Goal: Contribute content: Contribute content

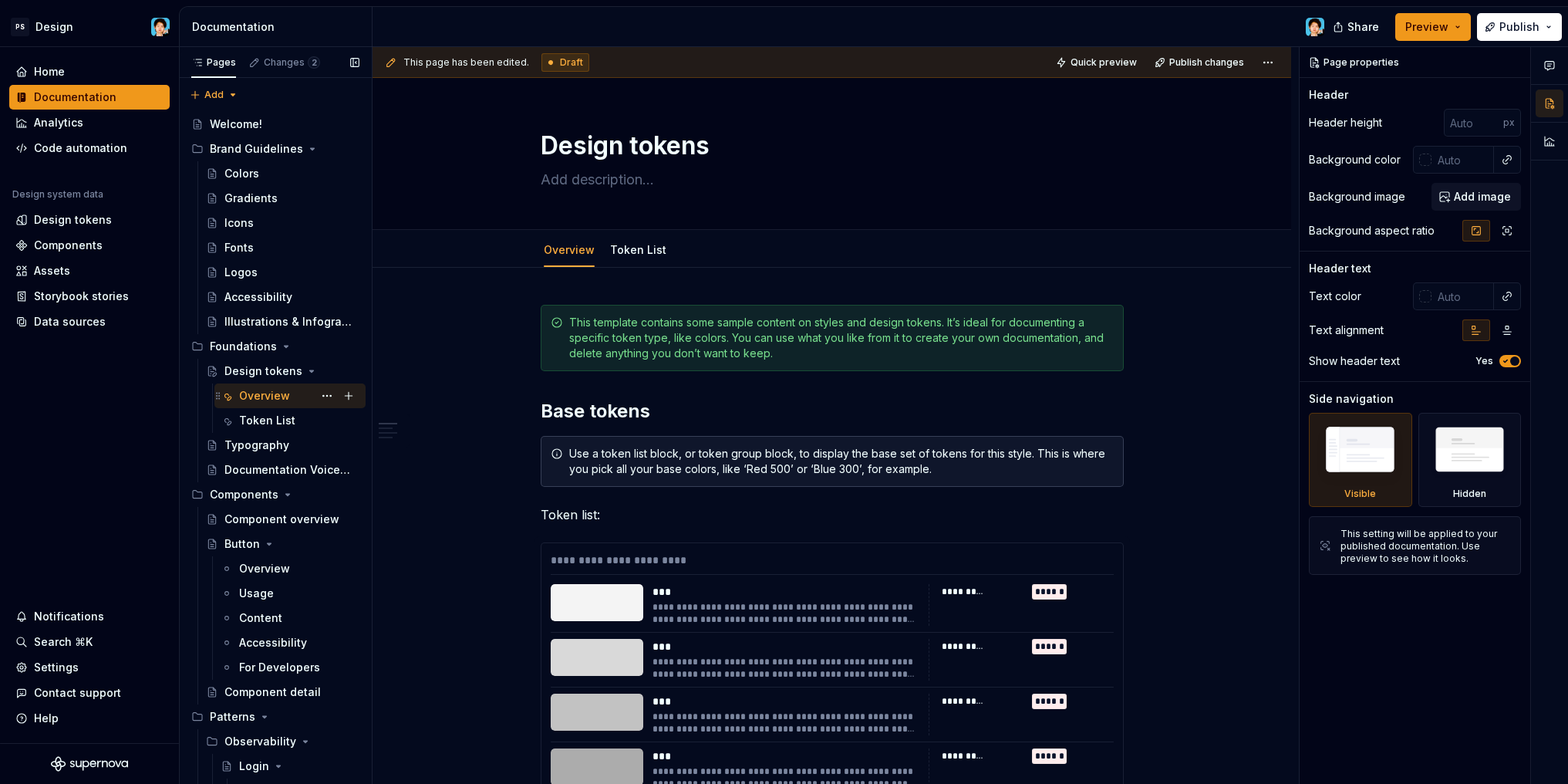
scroll to position [40, 0]
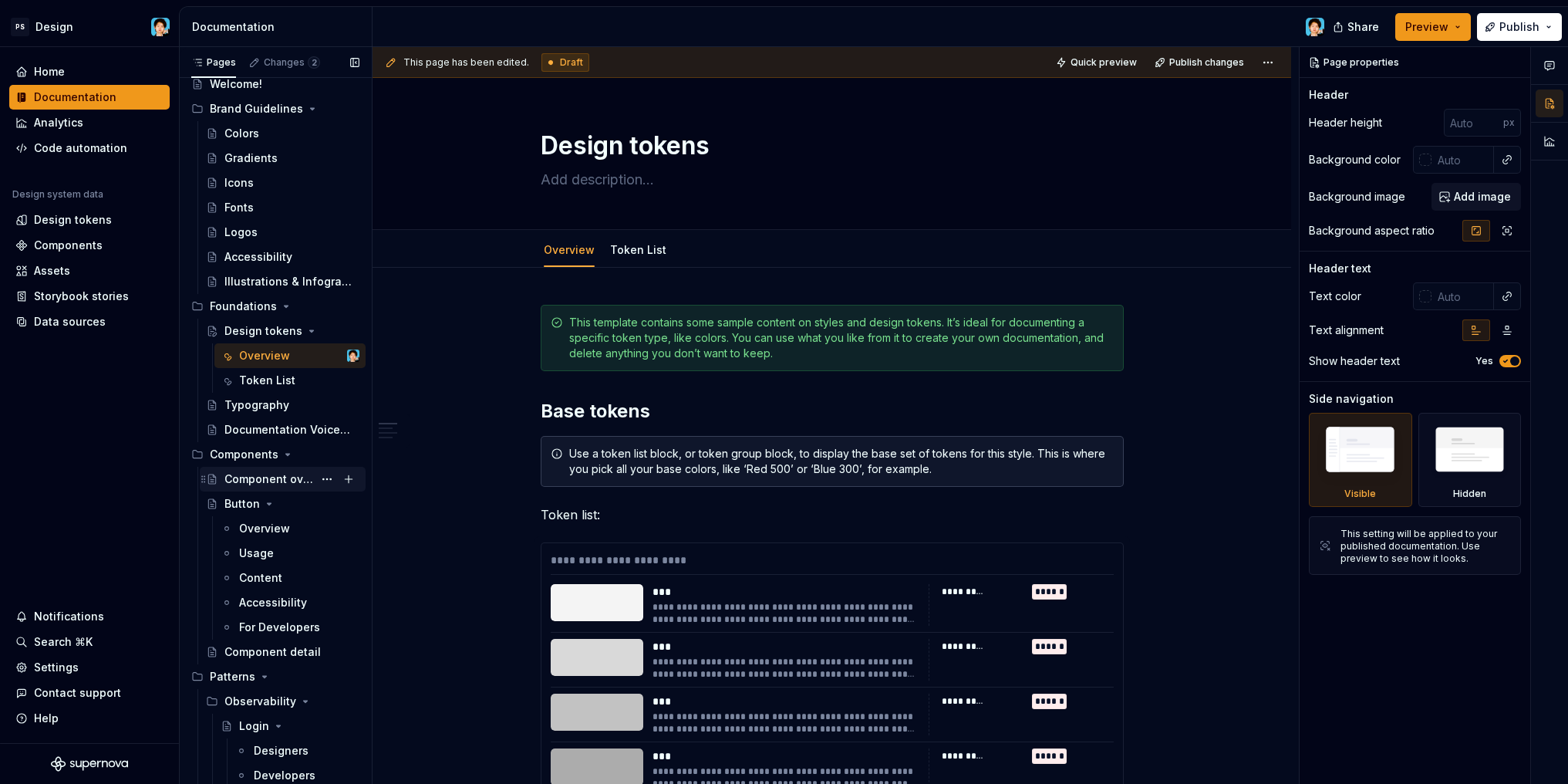
click at [278, 482] on div "Component overview" at bounding box center [268, 479] width 89 height 15
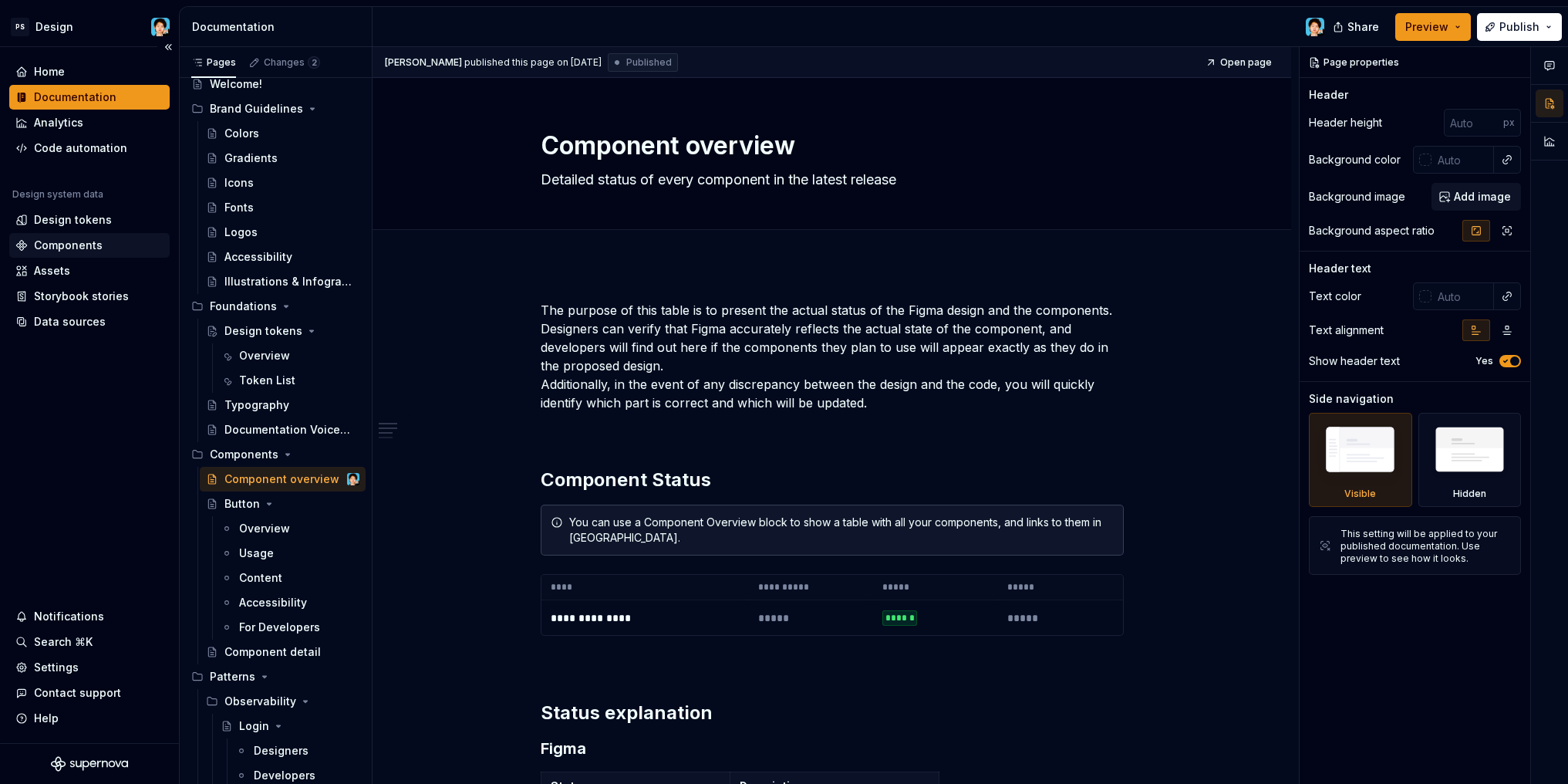
click at [76, 239] on div "Components" at bounding box center [69, 245] width 69 height 15
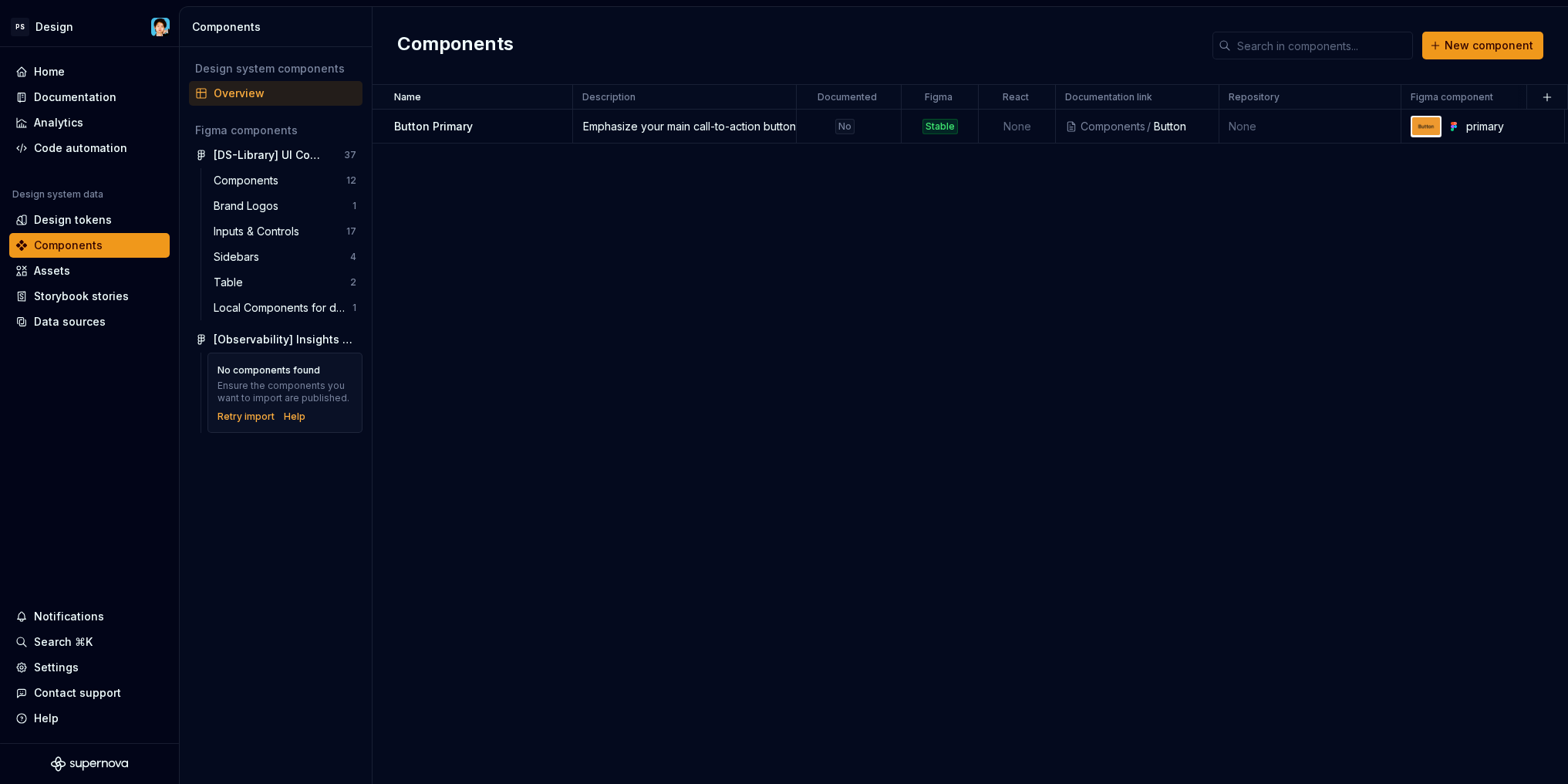
click at [262, 98] on div "Overview" at bounding box center [285, 94] width 143 height 15
drag, startPoint x: 792, startPoint y: 98, endPoint x: 831, endPoint y: 100, distance: 39.1
click at [831, 100] on div at bounding box center [829, 97] width 12 height 25
click at [556, 125] on button "button" at bounding box center [552, 126] width 22 height 22
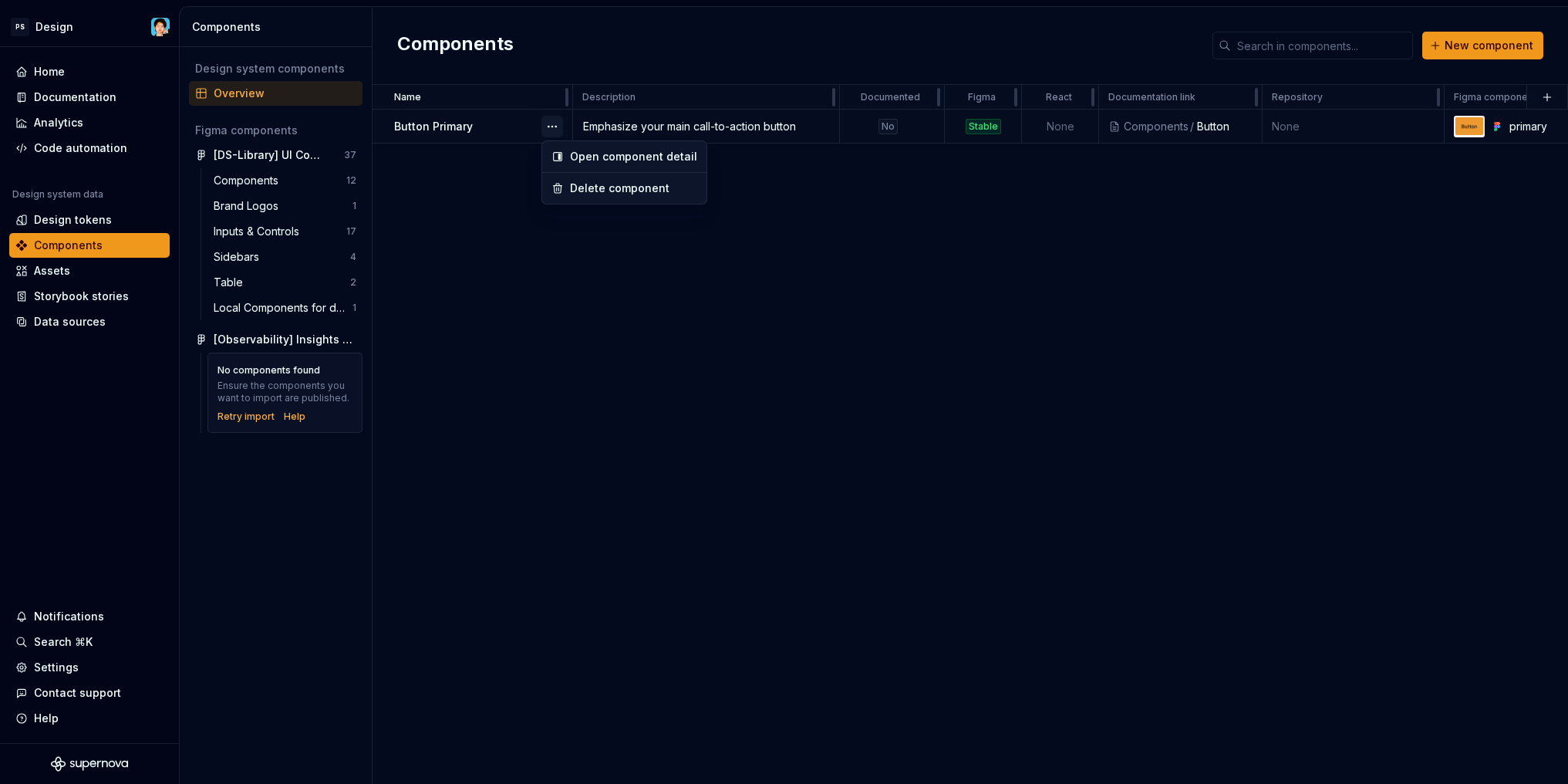
click at [556, 125] on button "button" at bounding box center [552, 126] width 22 height 22
click at [508, 122] on div "Button Primary" at bounding box center [483, 126] width 178 height 15
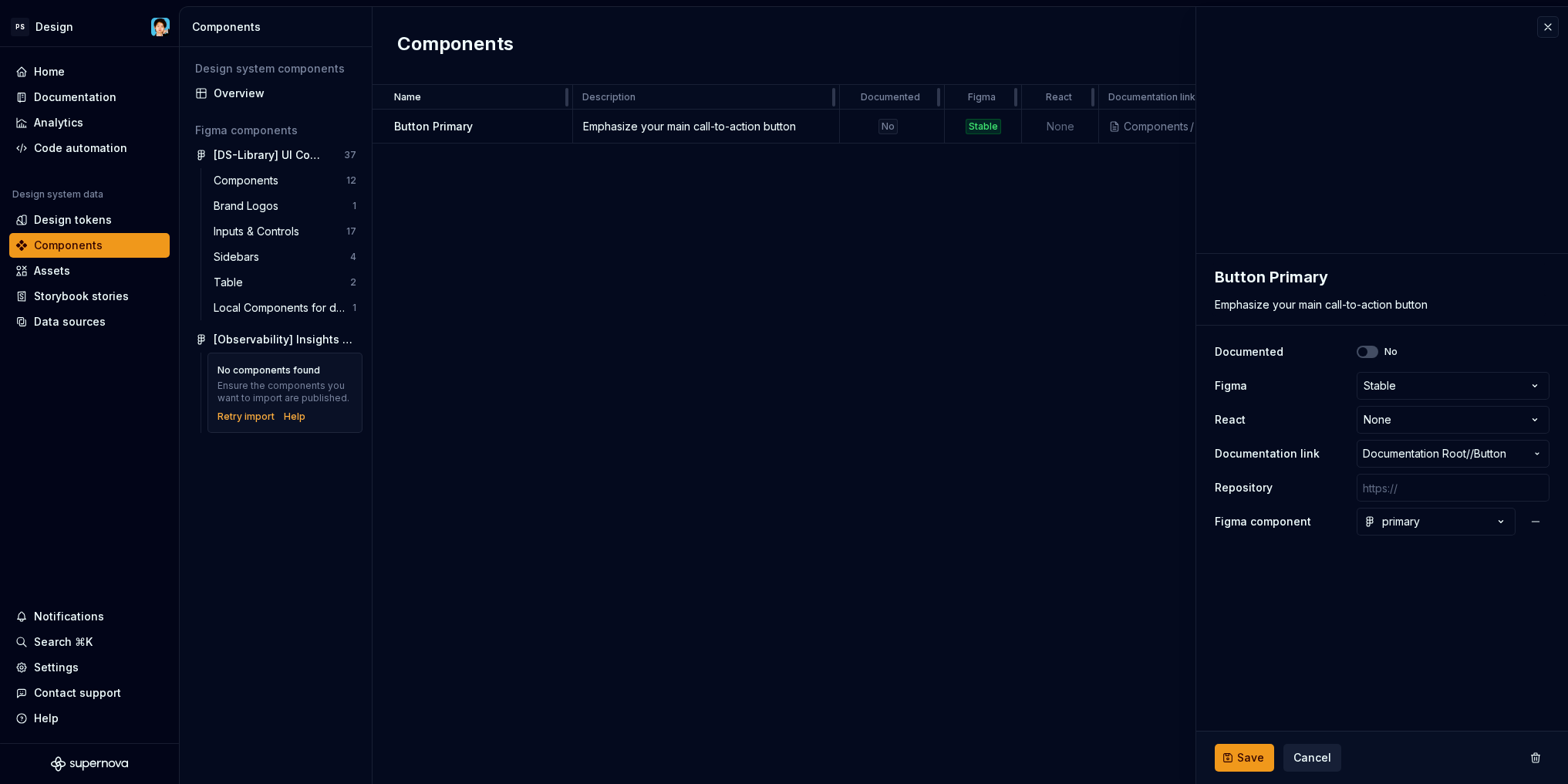
click at [1320, 754] on span "Cancel" at bounding box center [1312, 757] width 38 height 15
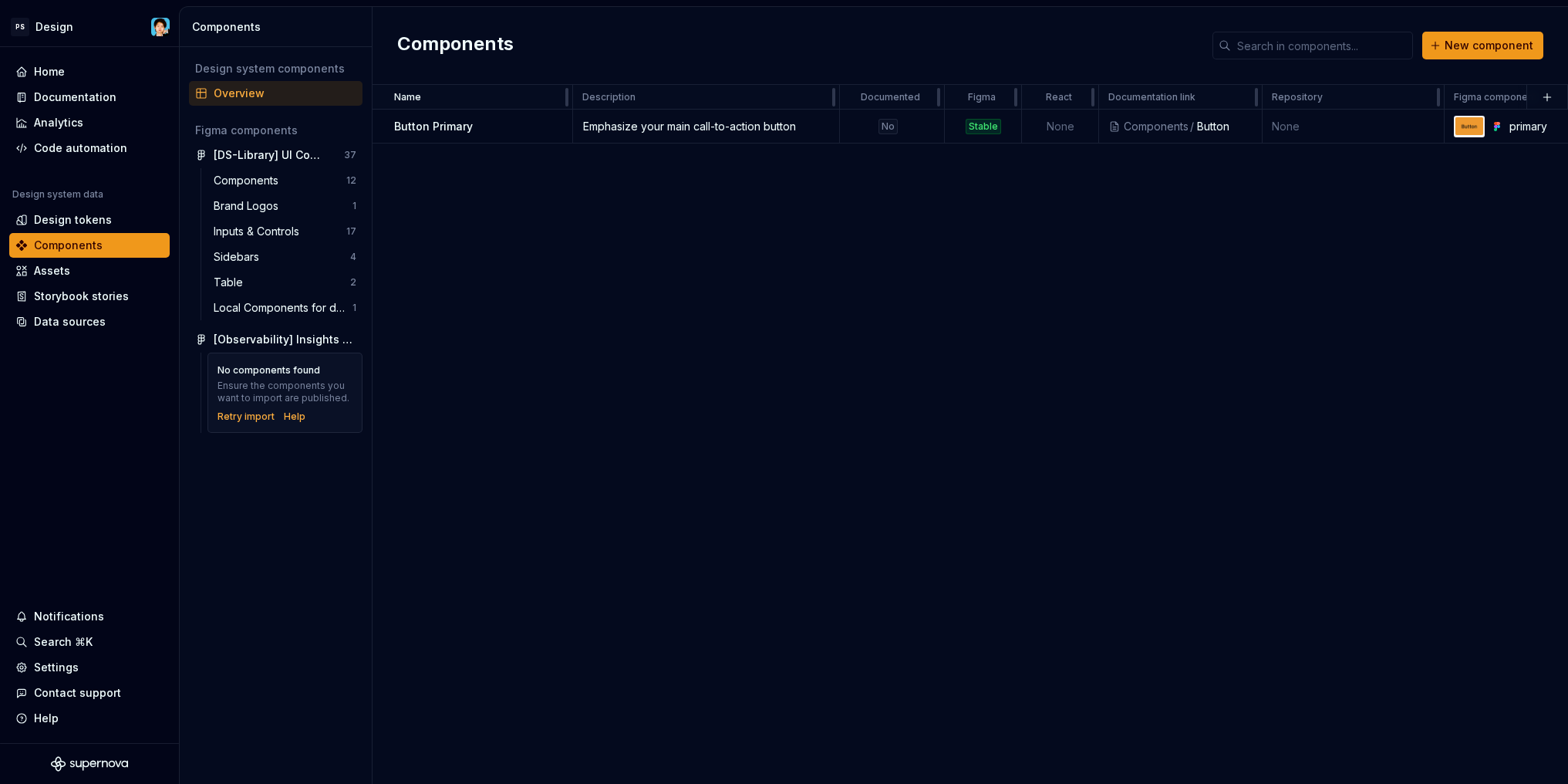
drag, startPoint x: 596, startPoint y: 270, endPoint x: 1320, endPoint y: 187, distance: 728.7
click at [600, 269] on div "Name Description Documented Figma React Documentation link Repository Figma com…" at bounding box center [970, 434] width 1196 height 699
click at [1467, 37] on button "New component" at bounding box center [1482, 45] width 121 height 28
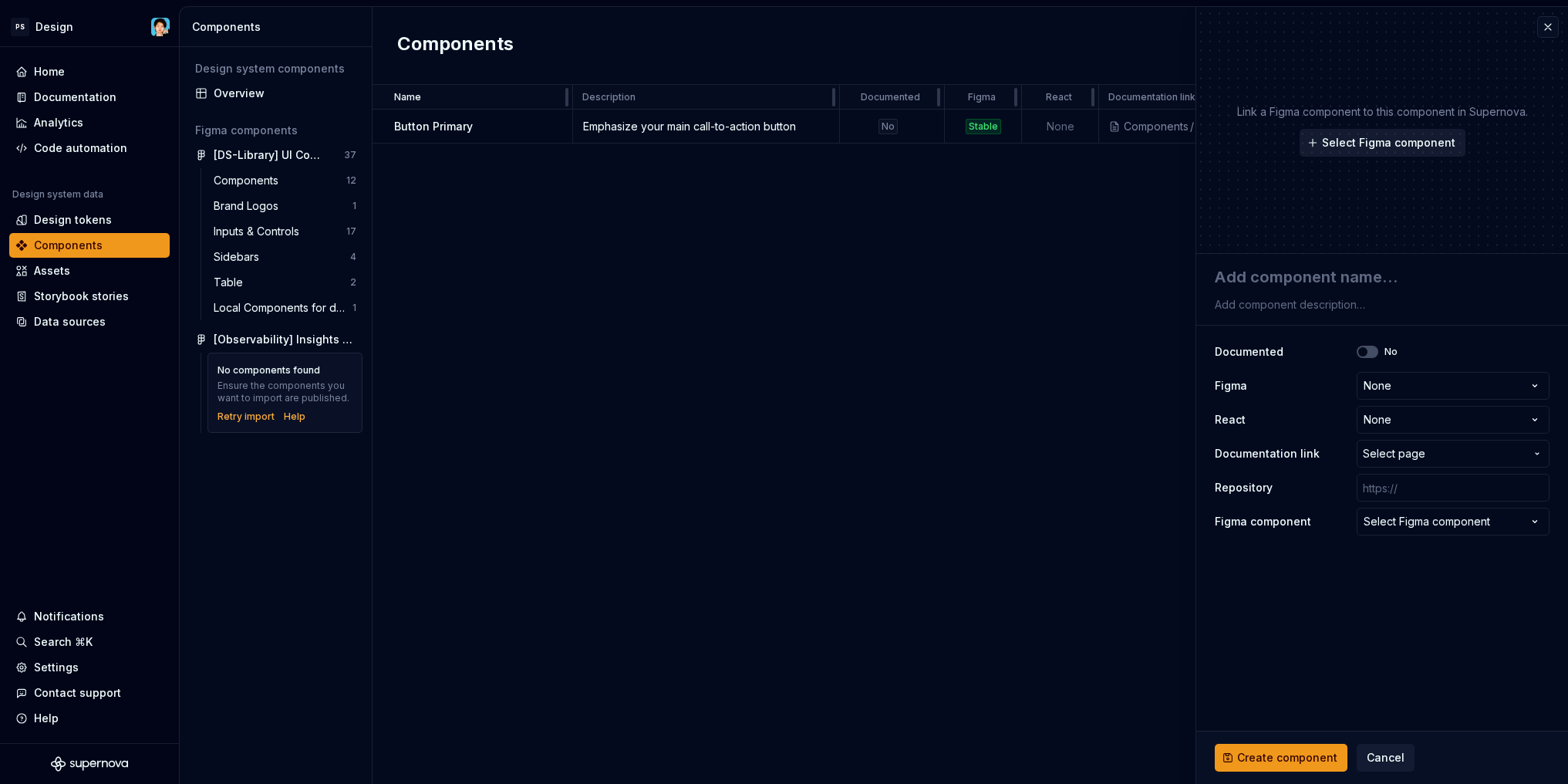
click at [1368, 138] on span "Select Figma component" at bounding box center [1389, 142] width 134 height 15
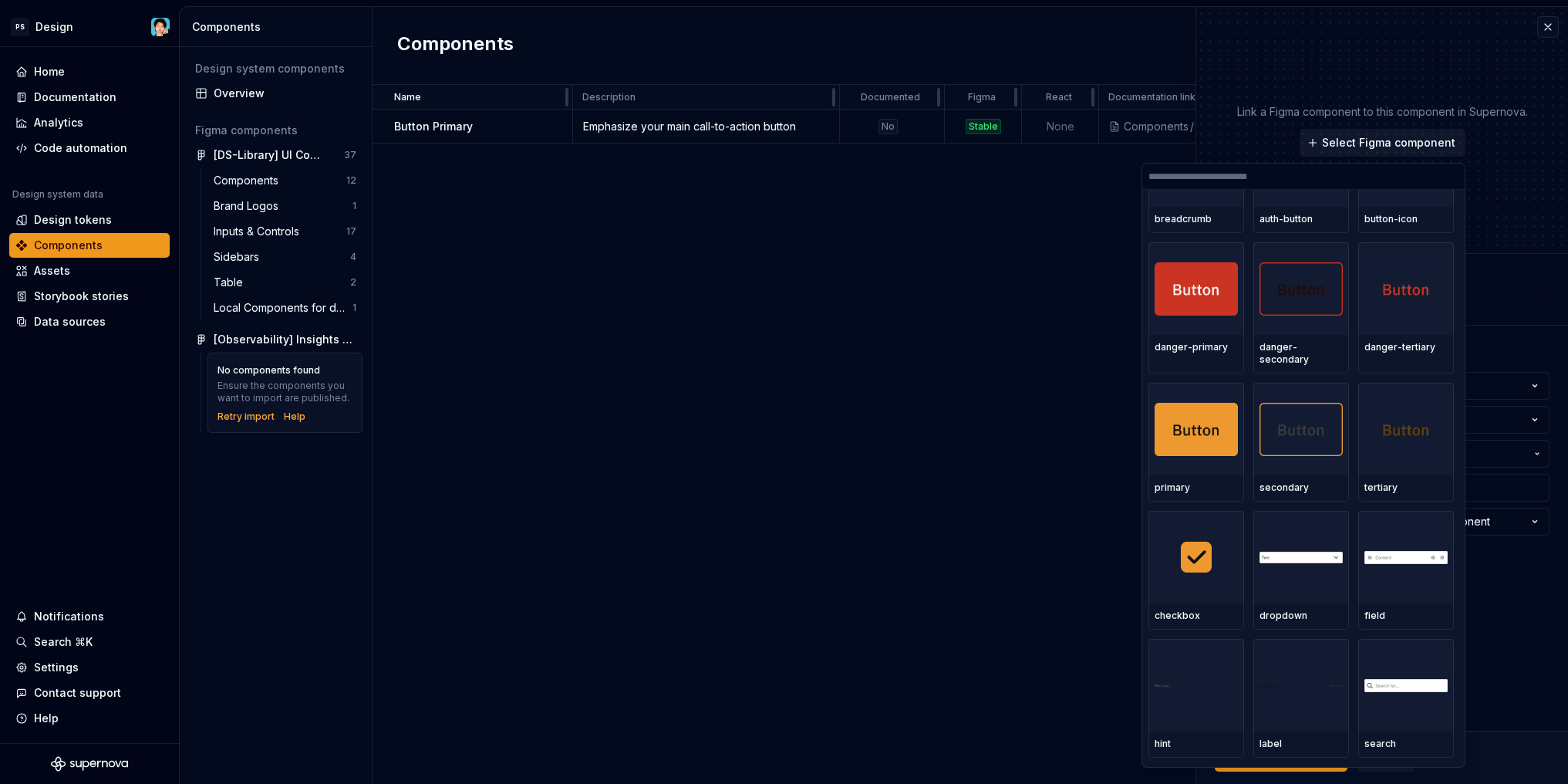
scroll to position [917, 0]
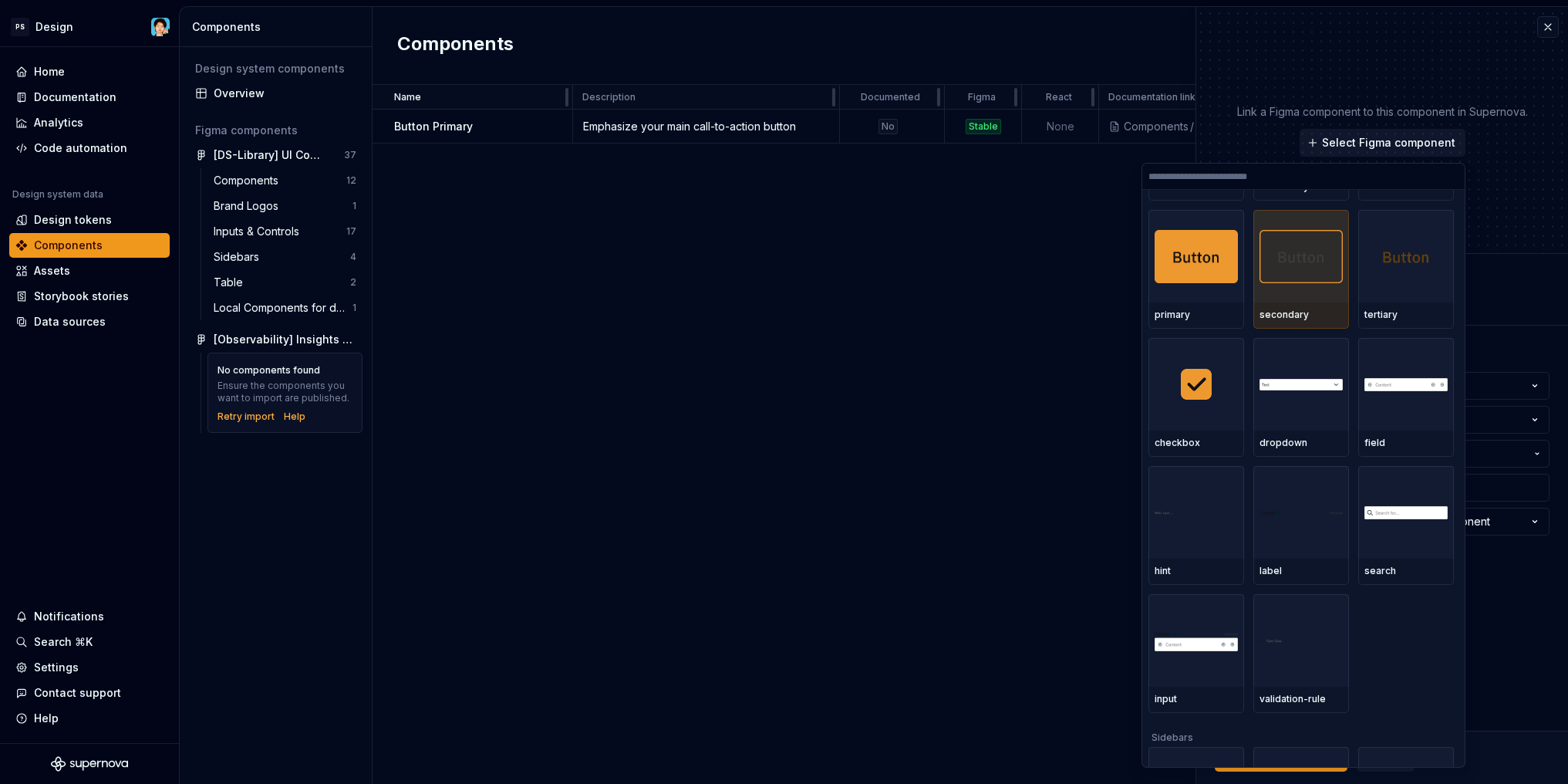
click at [1297, 247] on img at bounding box center [1301, 256] width 83 height 53
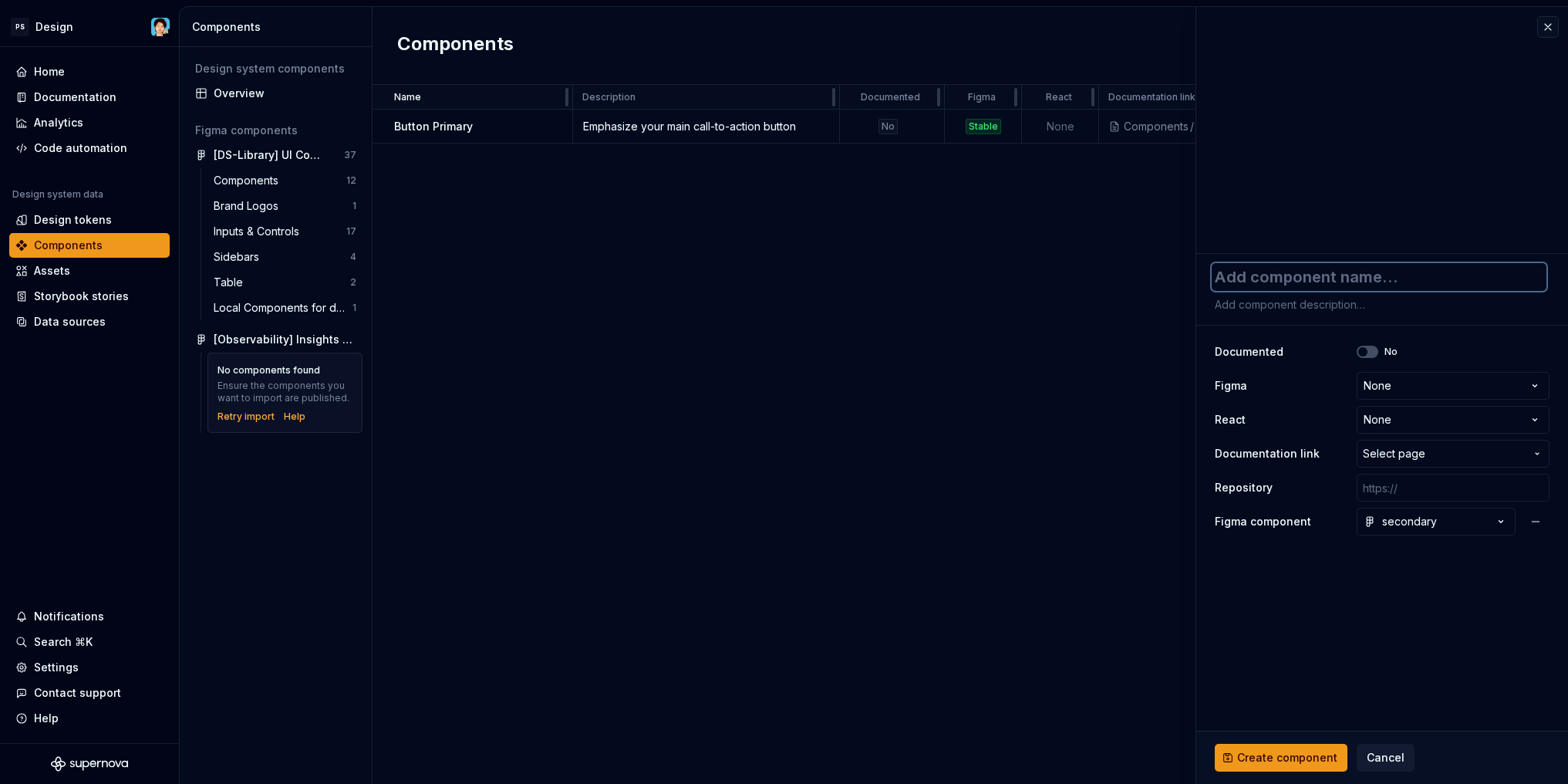
click at [1316, 276] on textarea at bounding box center [1379, 277] width 335 height 28
click at [1265, 272] on textarea at bounding box center [1379, 277] width 335 height 28
click at [1270, 280] on textarea at bounding box center [1379, 277] width 335 height 28
type textarea "*"
type textarea "B"
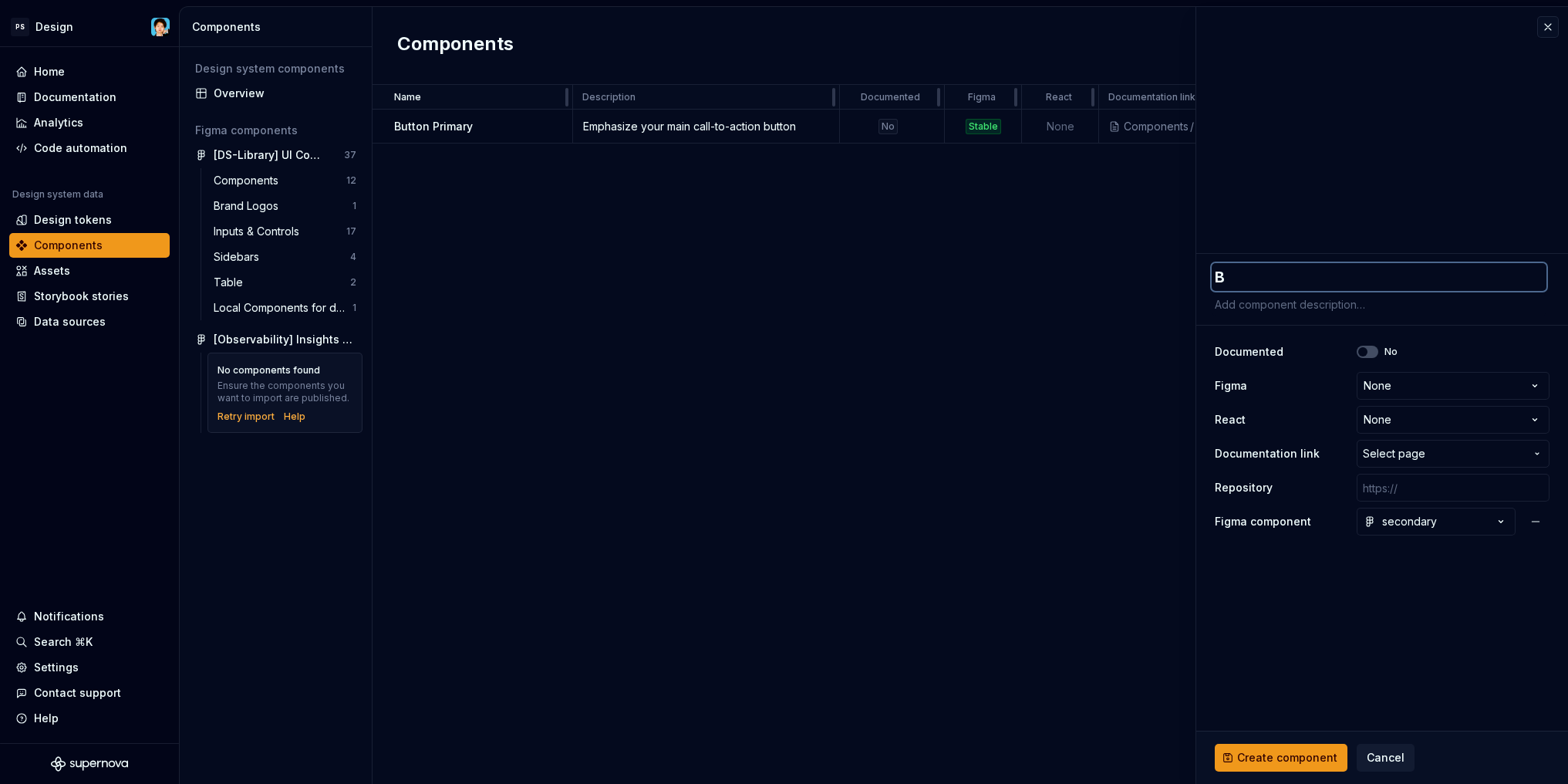
type textarea "*"
type textarea "Bu"
type textarea "*"
type textarea "But"
type textarea "*"
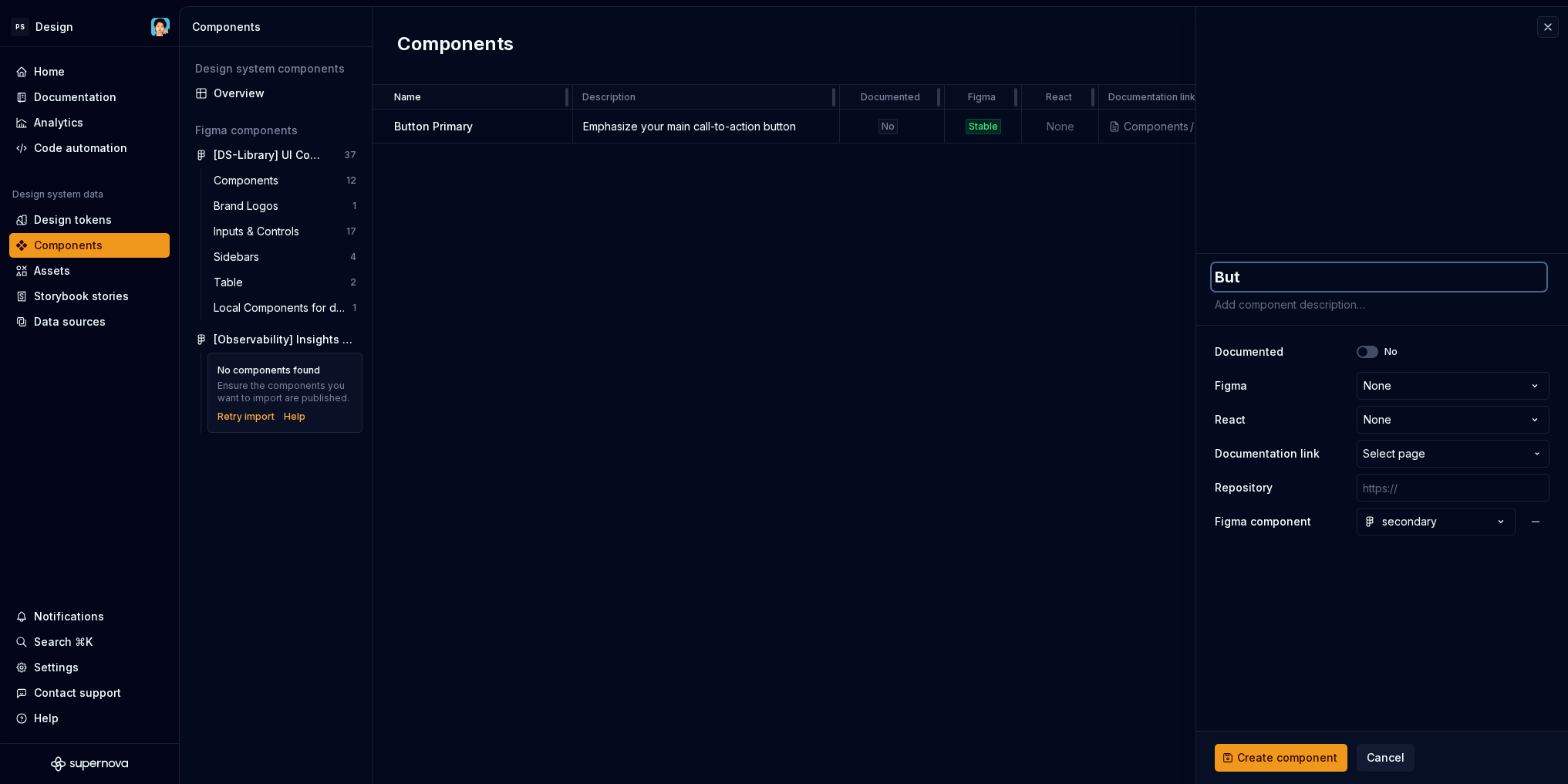
type textarea "Butt"
type textarea "*"
type textarea "Butto"
type textarea "*"
type textarea "Button"
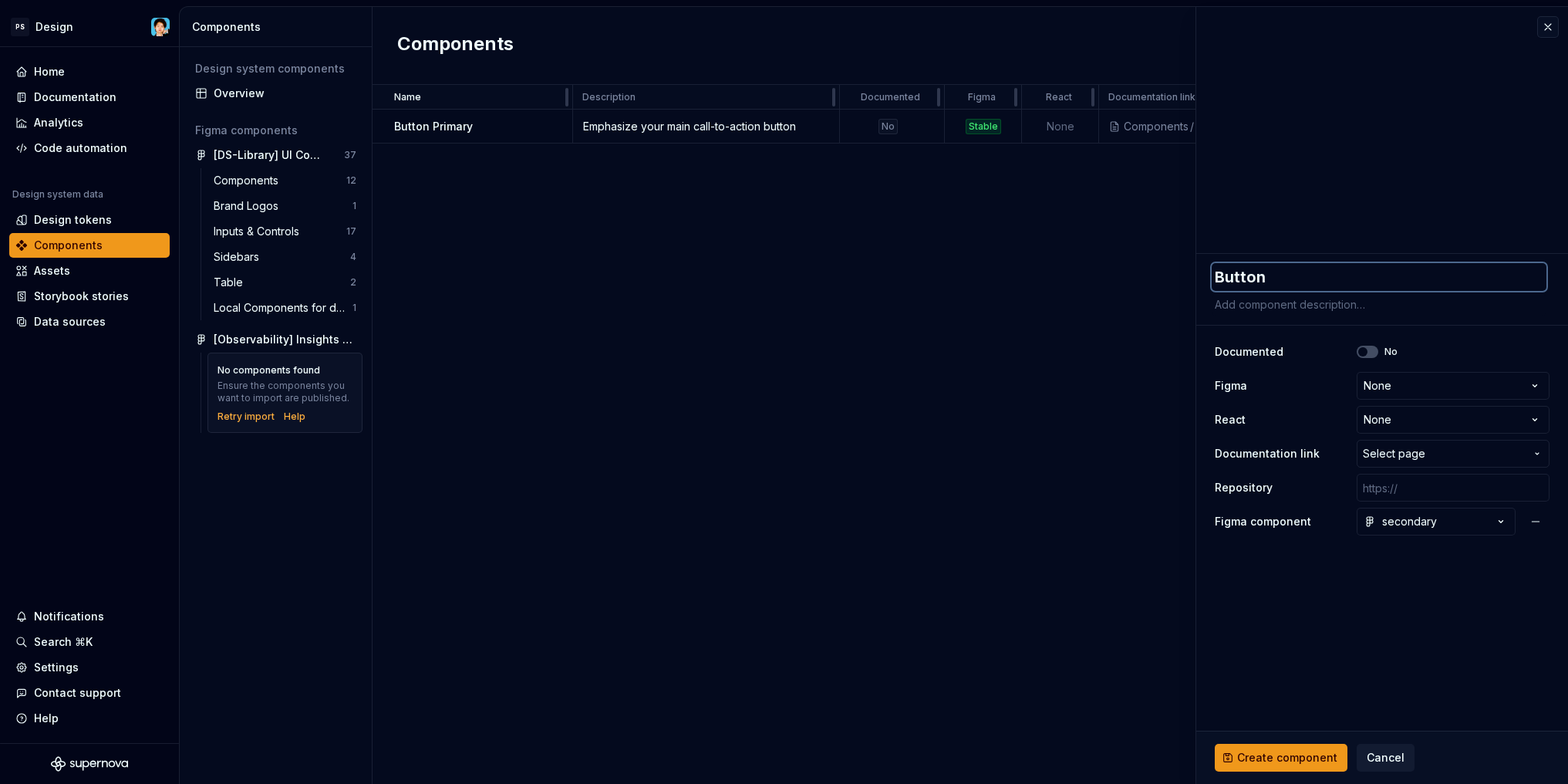
type textarea "*"
type textarea "Button"
type textarea "*"
type textarea "Button S"
type textarea "*"
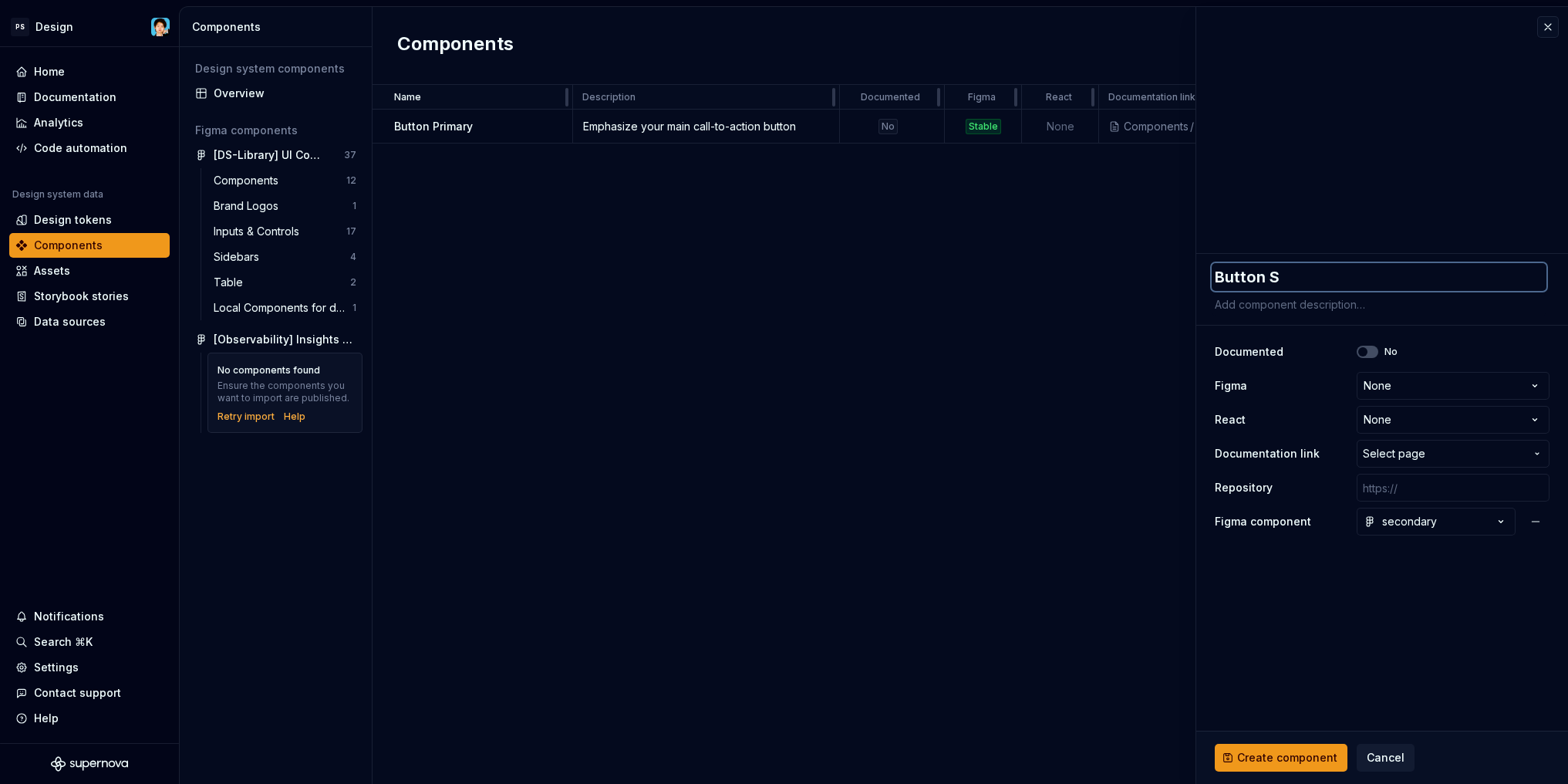
type textarea "Button Se"
type textarea "*"
type textarea "Button Sec"
type textarea "*"
type textarea "Button Seco"
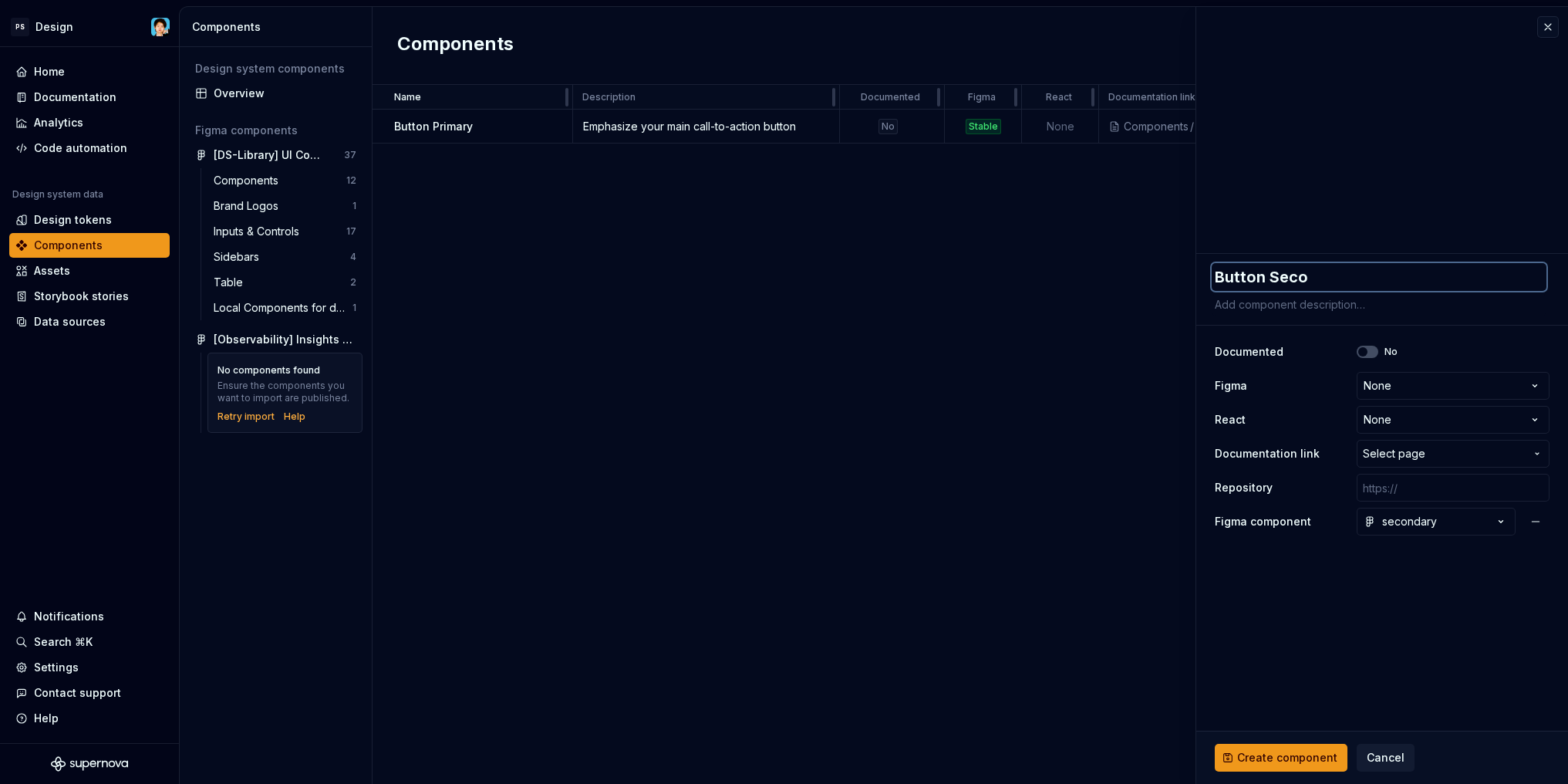
type textarea "*"
type textarea "Button Secon"
type textarea "*"
type textarea "Button Second"
type textarea "*"
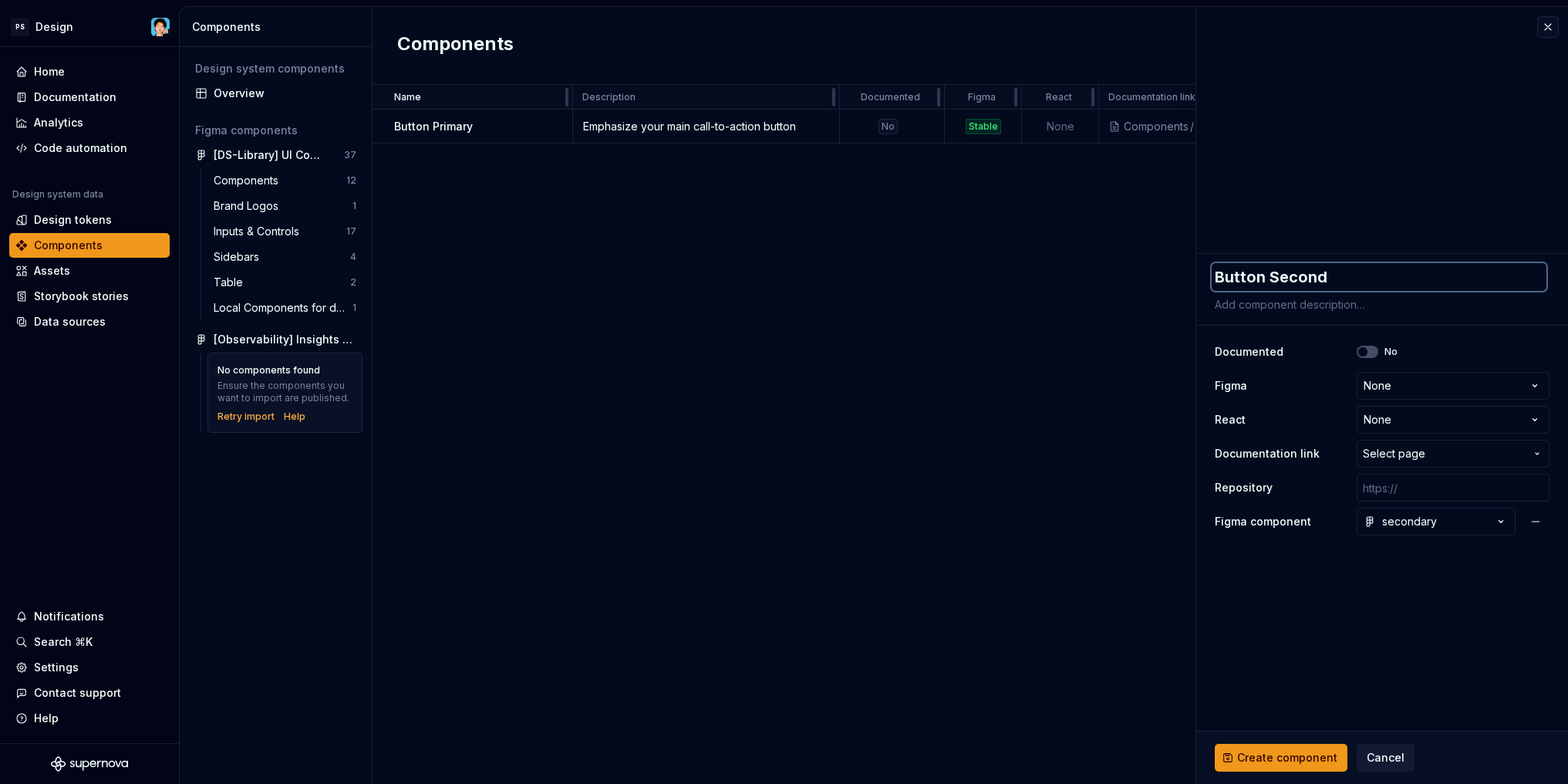
type textarea "Button Seconda"
type textarea "*"
type textarea "Button Secondar"
type textarea "*"
type textarea "Button Secondary"
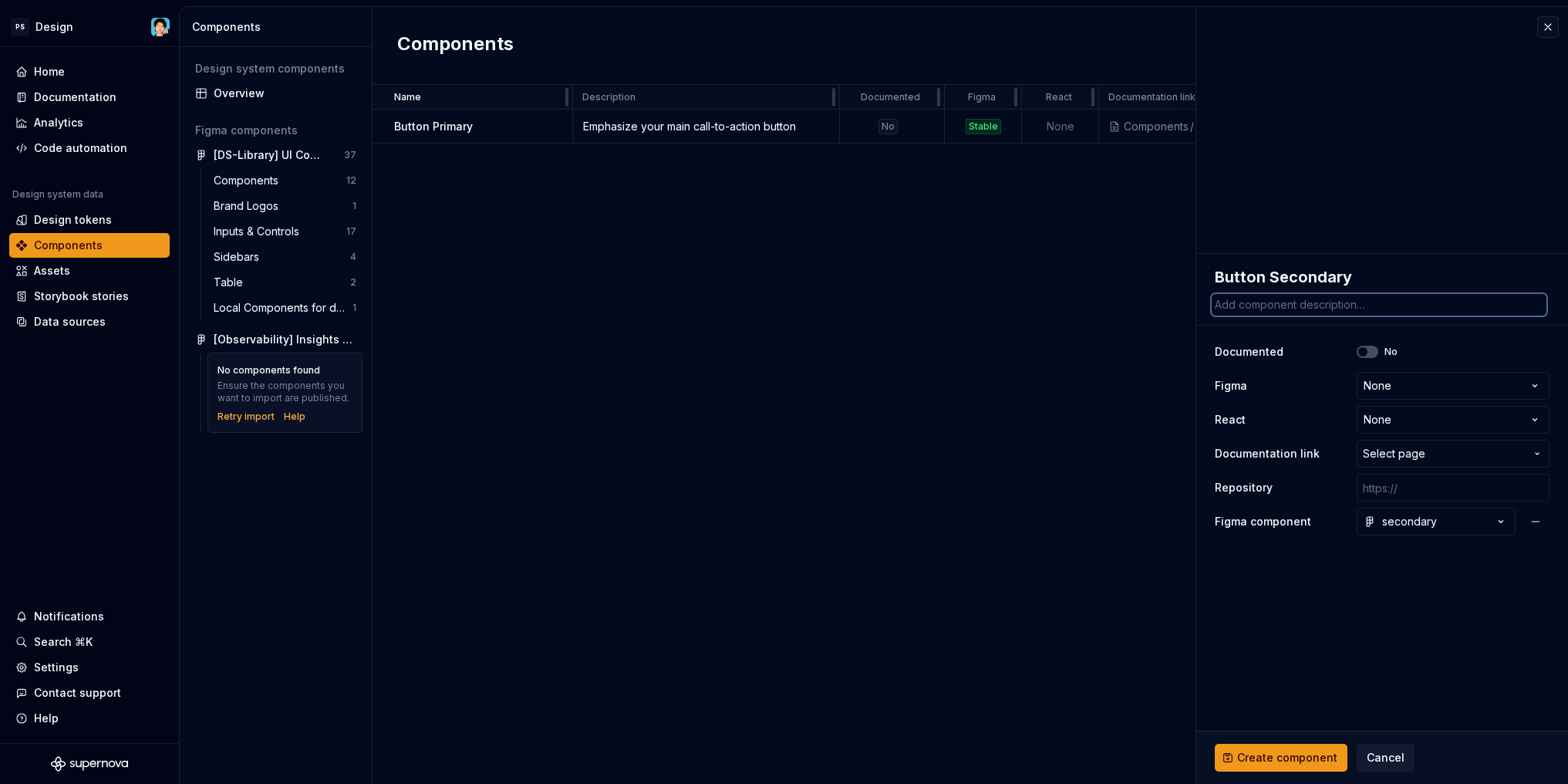
click at [1297, 301] on textarea at bounding box center [1379, 305] width 335 height 22
click at [1409, 456] on span "Select page" at bounding box center [1393, 454] width 62 height 15
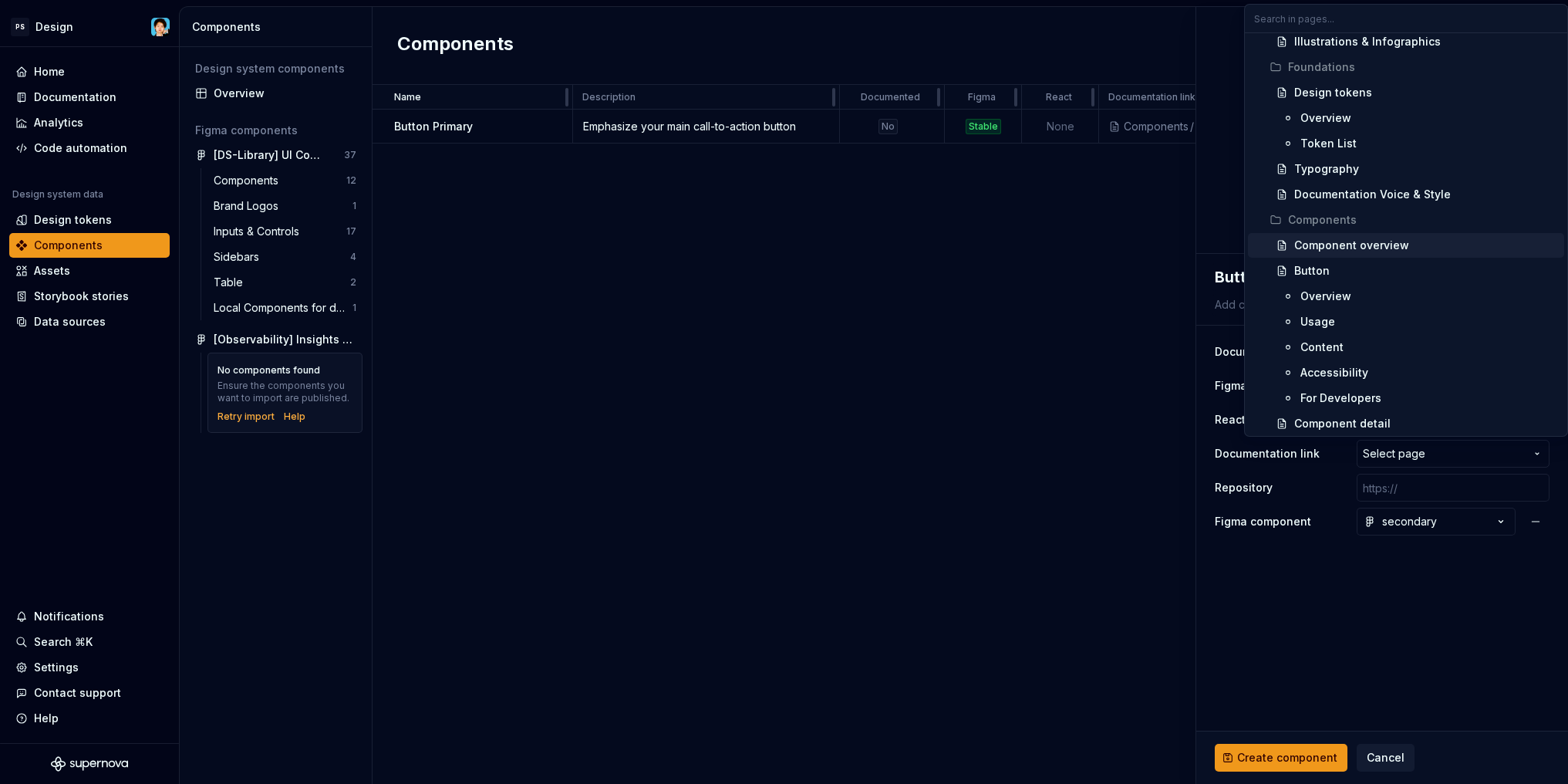
scroll to position [300, 0]
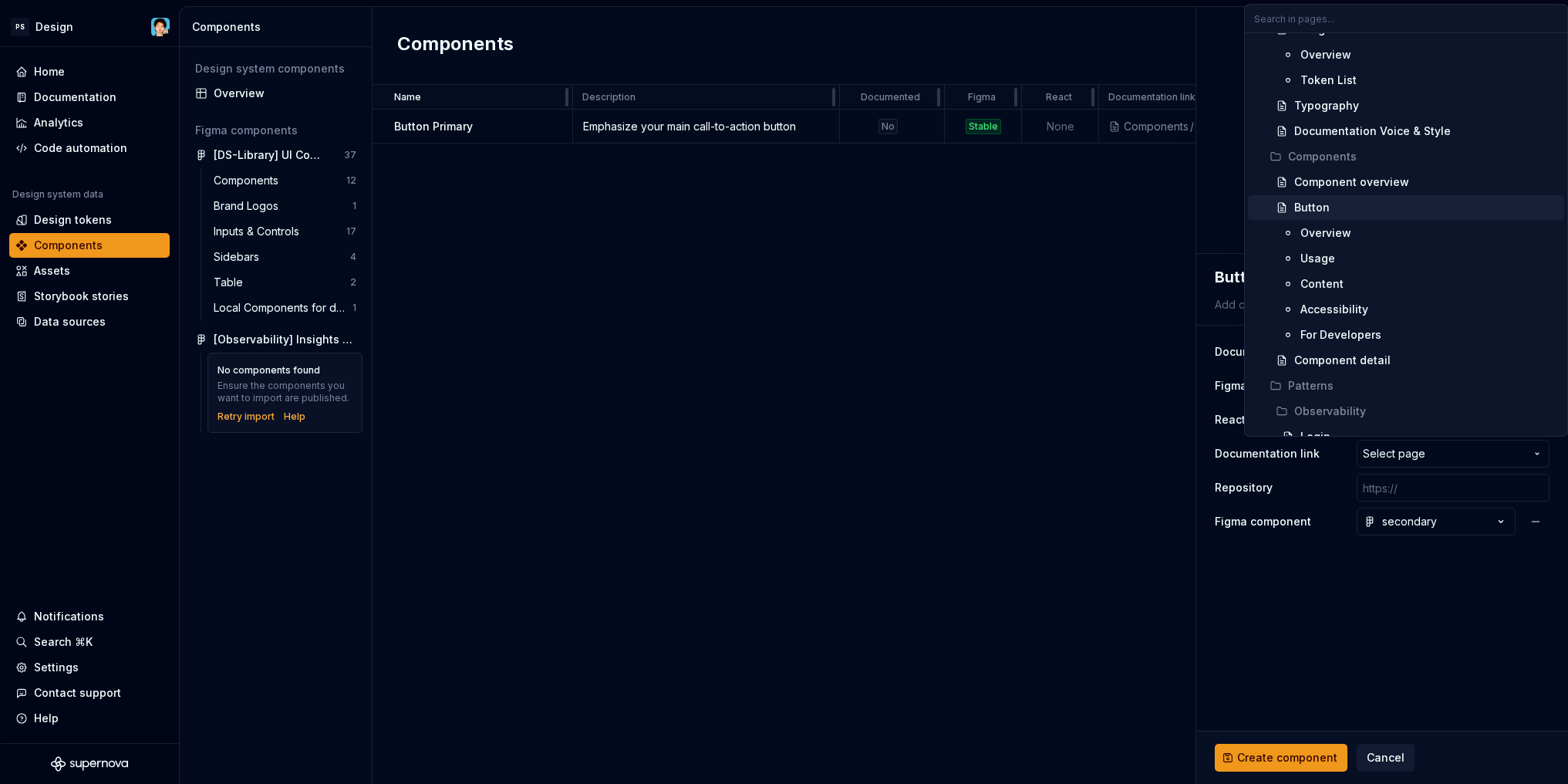
click at [1344, 208] on div "Button" at bounding box center [1426, 207] width 263 height 15
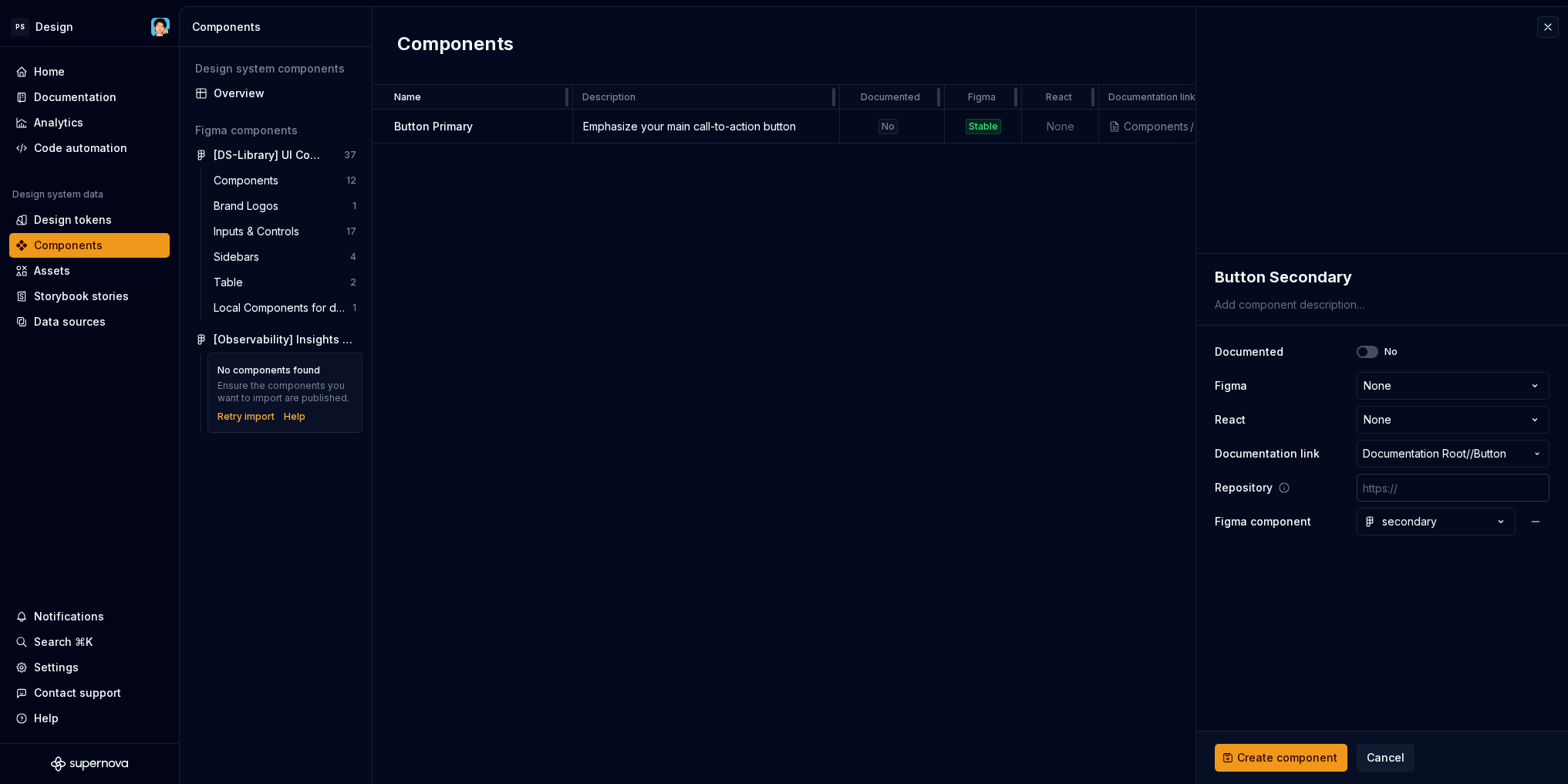
click at [1411, 490] on input "text" at bounding box center [1453, 487] width 193 height 28
click at [1345, 307] on textarea at bounding box center [1379, 305] width 335 height 22
paste textarea "For alternative or secondary actions."
type textarea "*"
type textarea "For alternative or secondary actions."
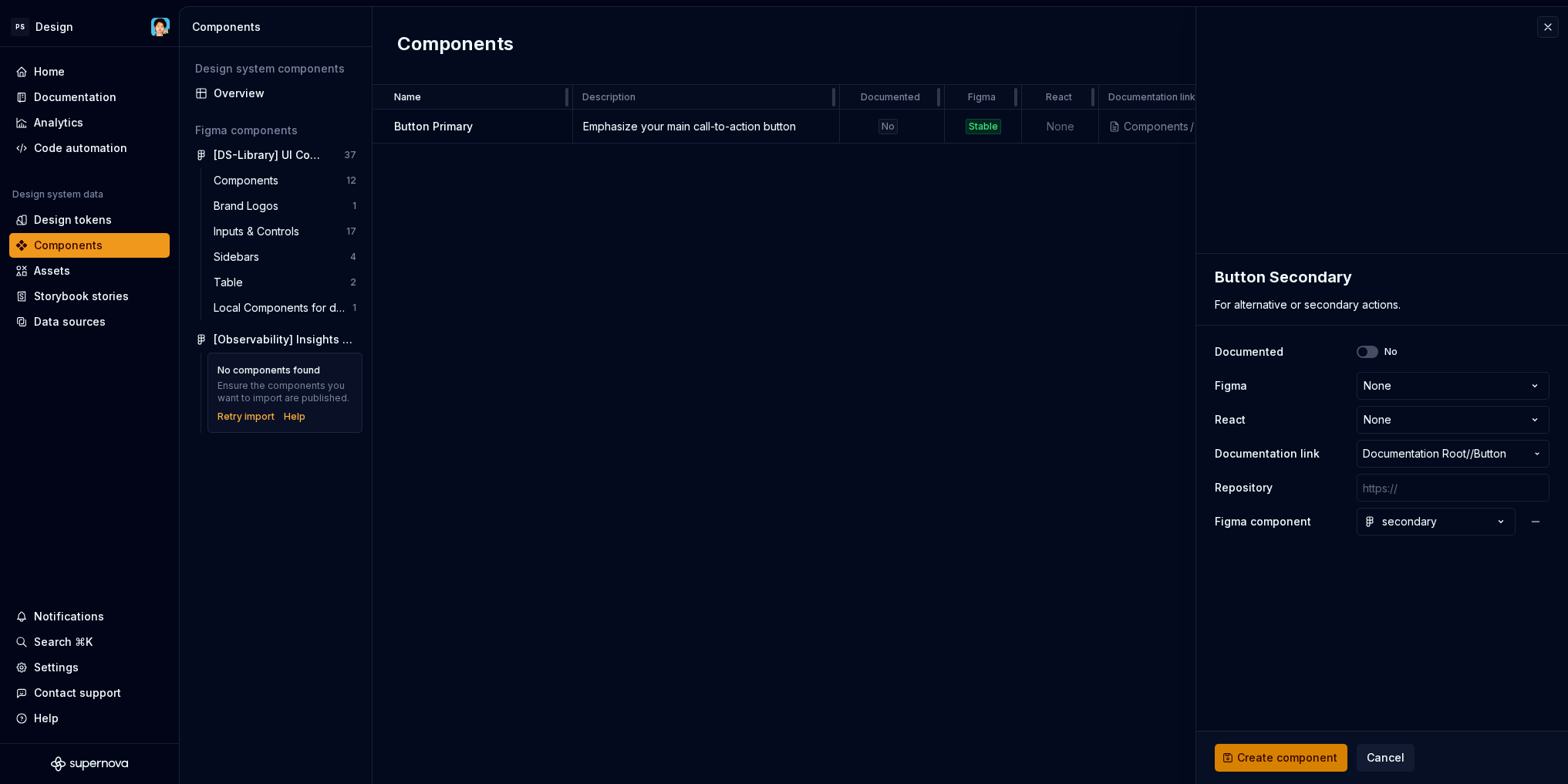
click at [1296, 755] on span "Create component" at bounding box center [1286, 757] width 100 height 15
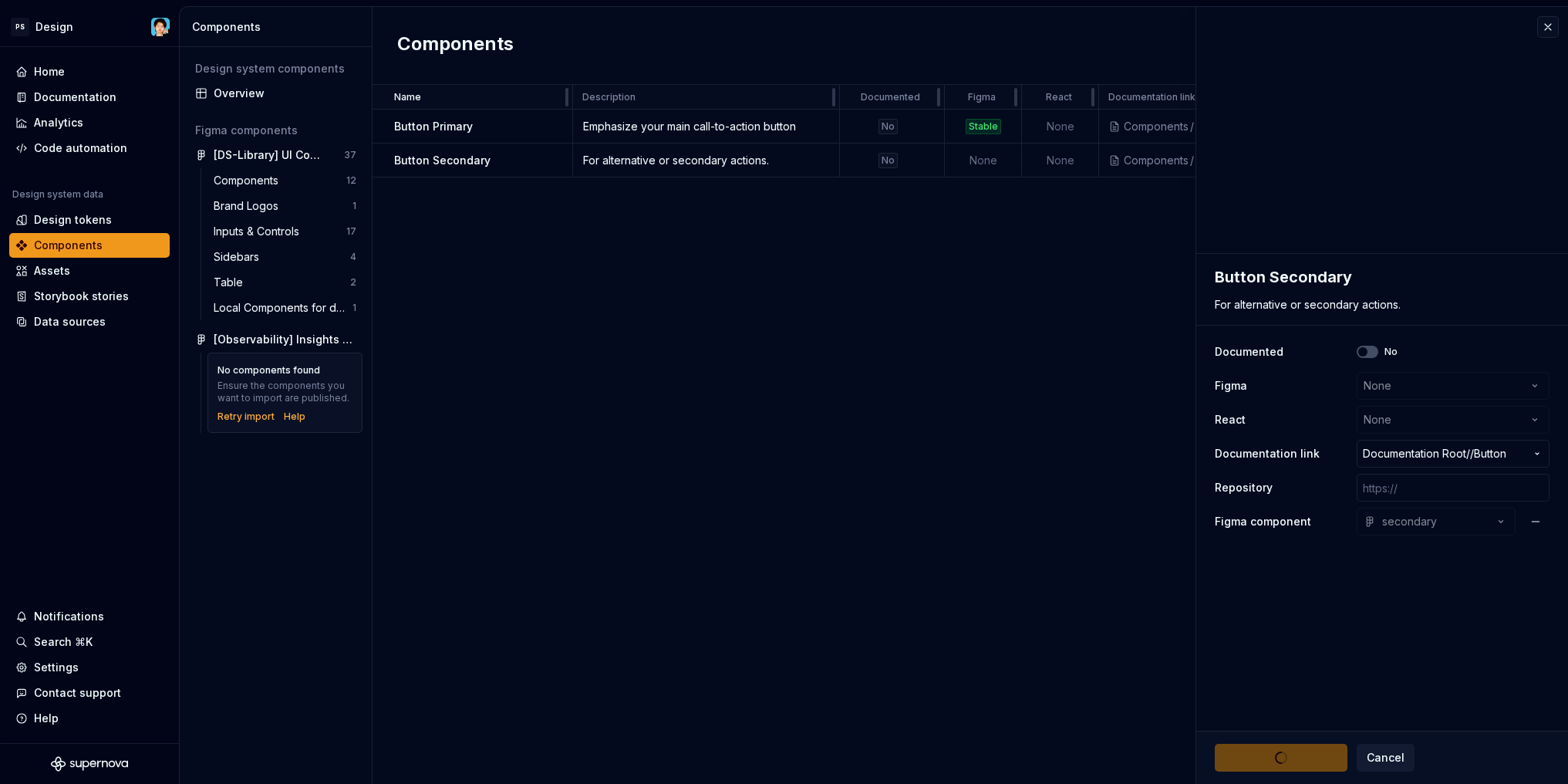
type textarea "*"
